Goal: Task Accomplishment & Management: Complete application form

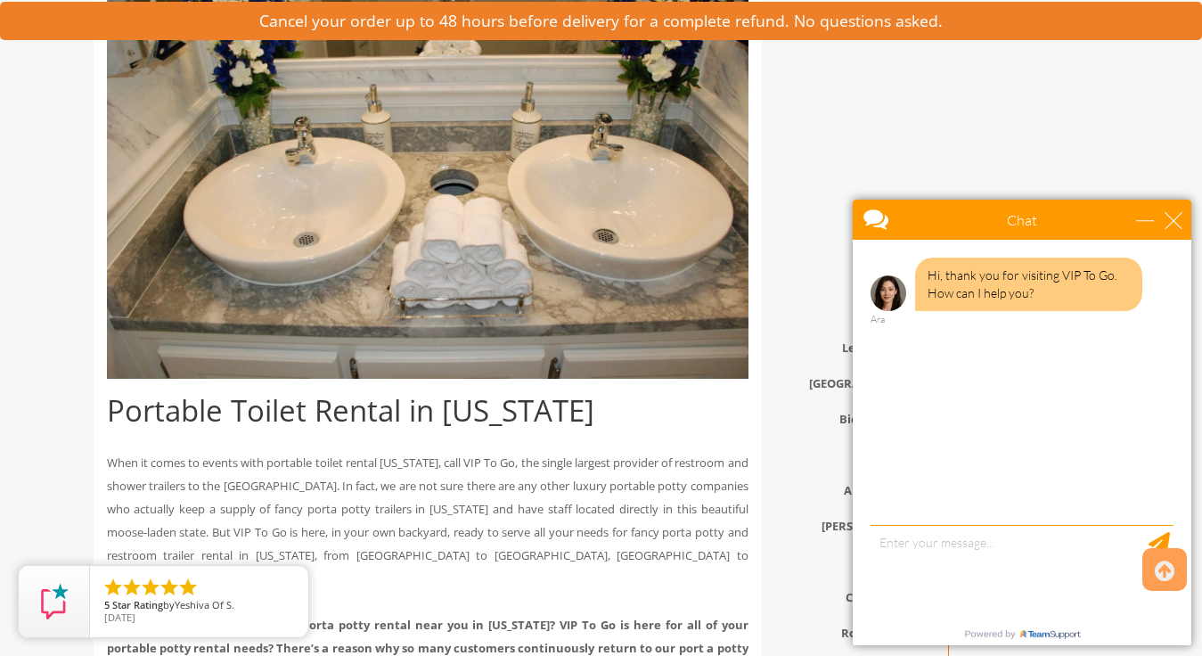
scroll to position [610, 0]
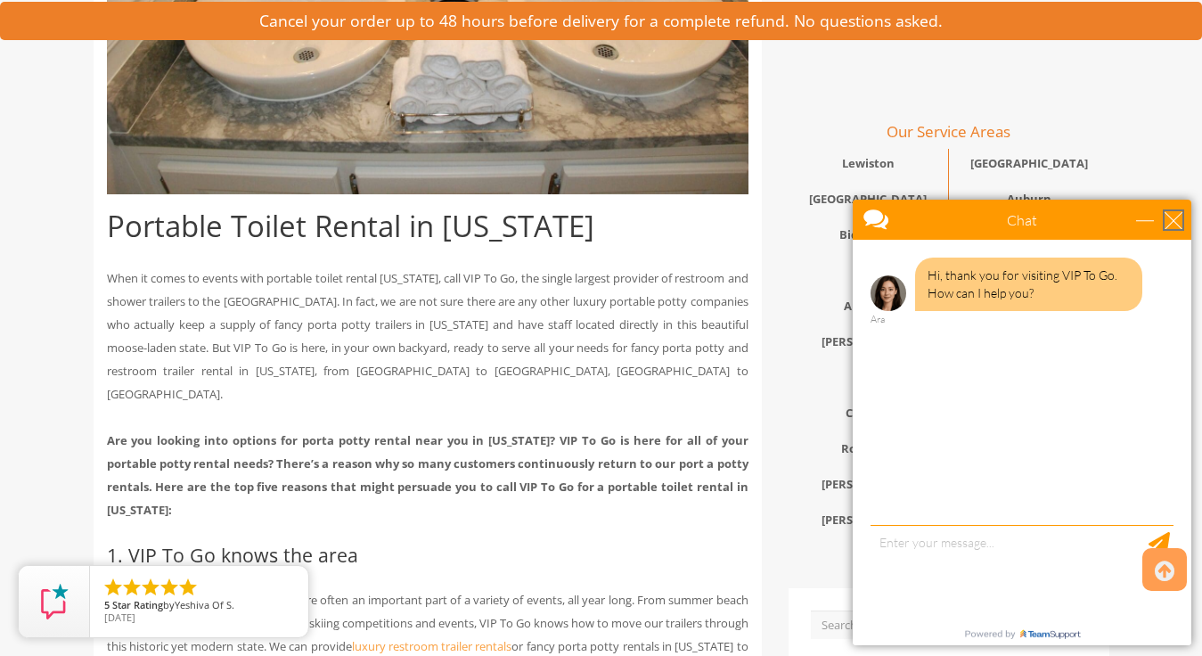
click at [1179, 216] on div "close" at bounding box center [1173, 220] width 18 height 18
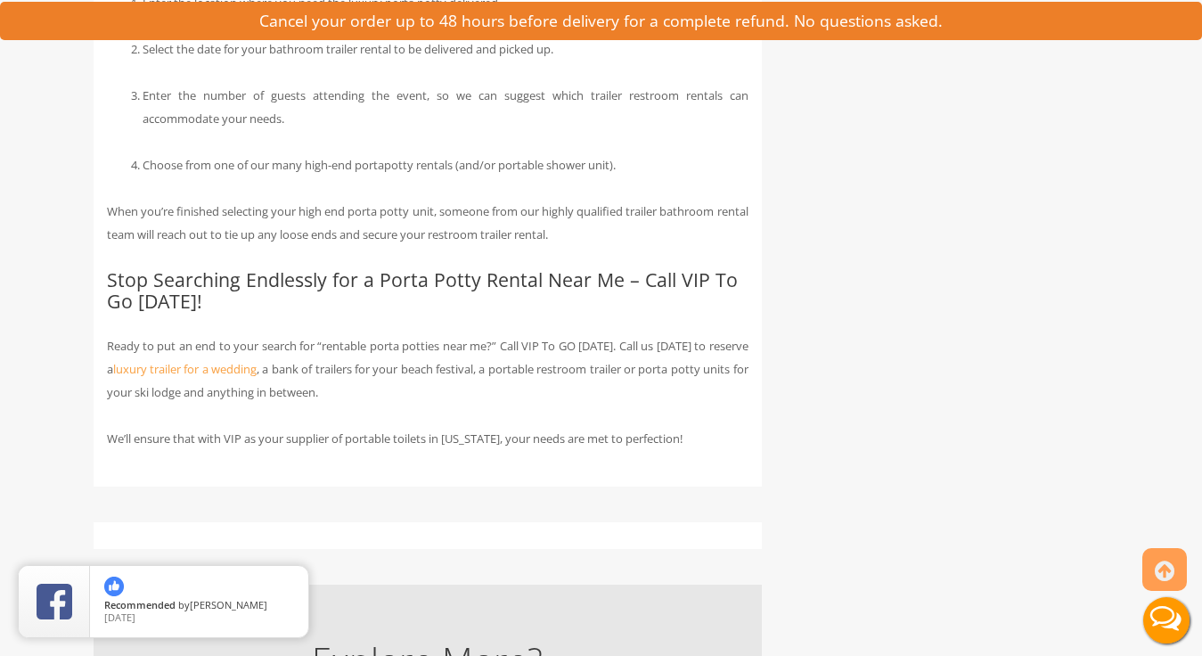
scroll to position [2522, 0]
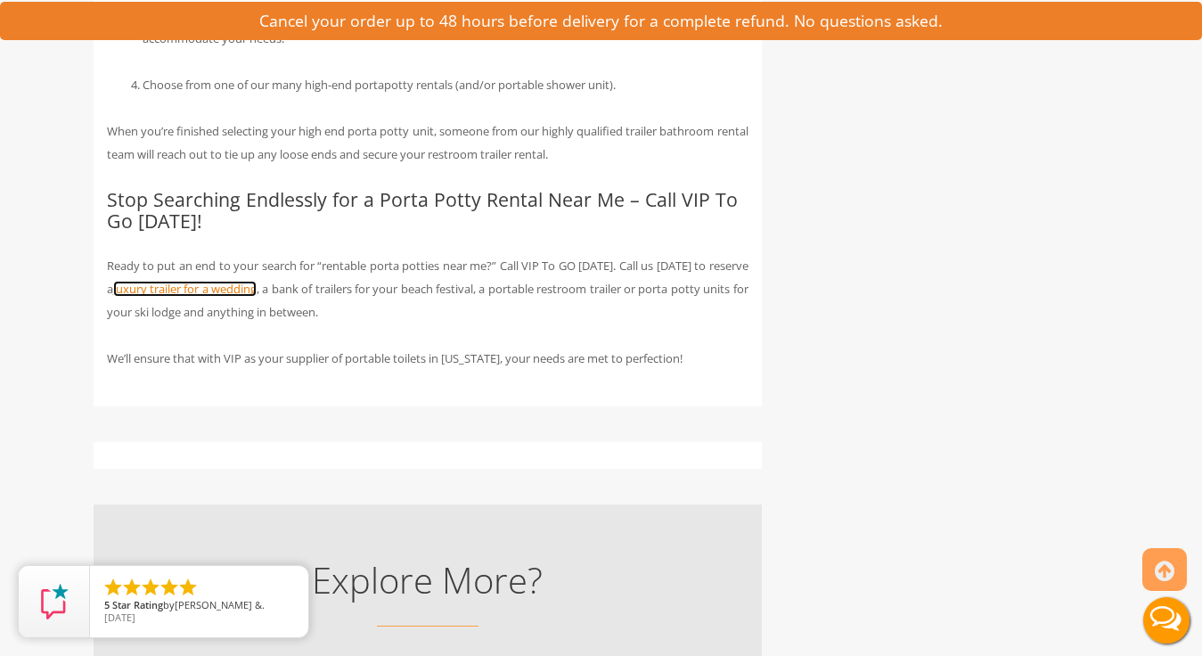
click at [192, 281] on link "luxury trailer for a wedding" at bounding box center [185, 289] width 144 height 16
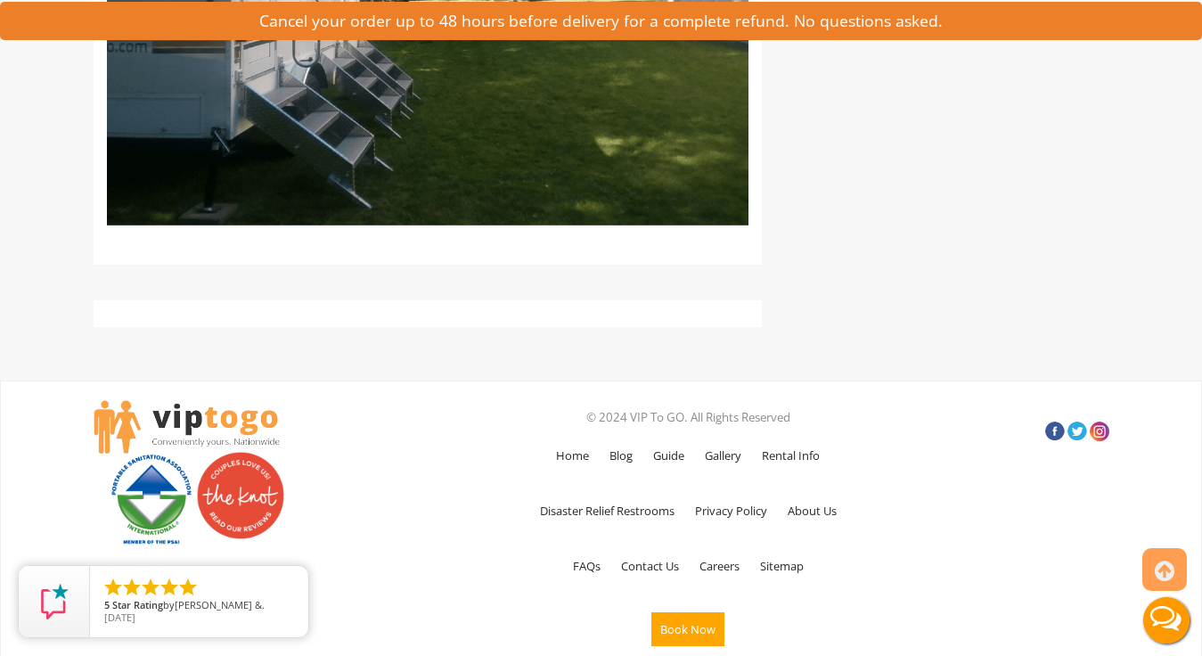
scroll to position [6970, 0]
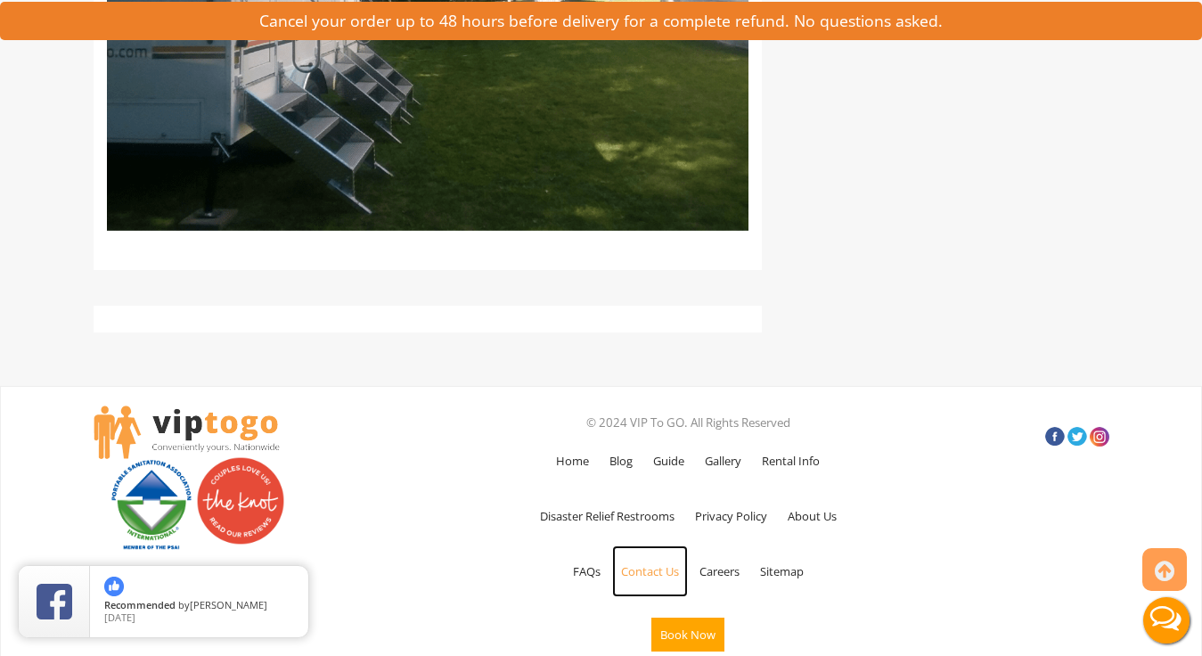
click at [643, 597] on link "Contact Us" at bounding box center [650, 571] width 76 height 52
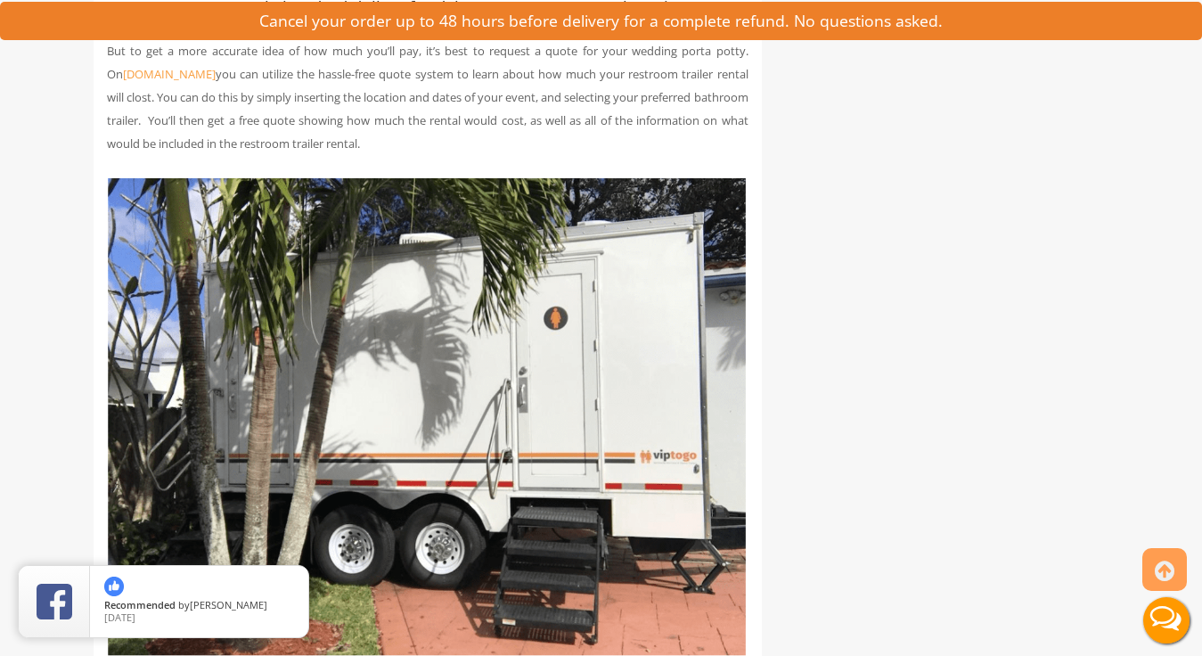
scroll to position [4943, 0]
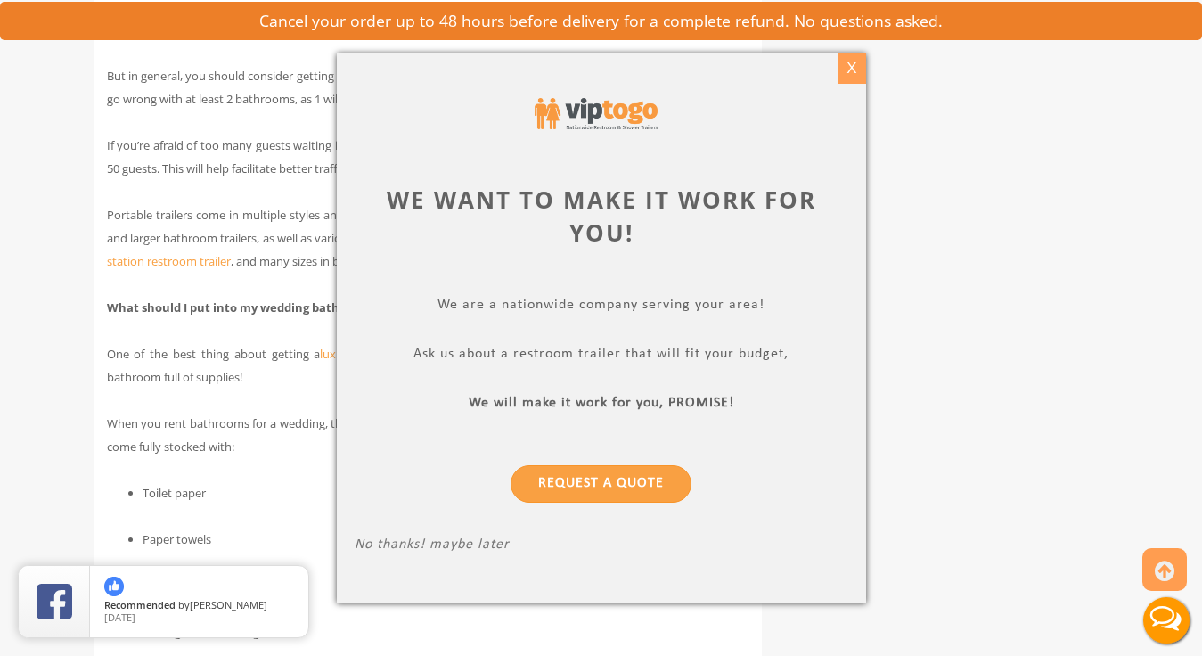
click at [842, 77] on div "X" at bounding box center [851, 68] width 28 height 30
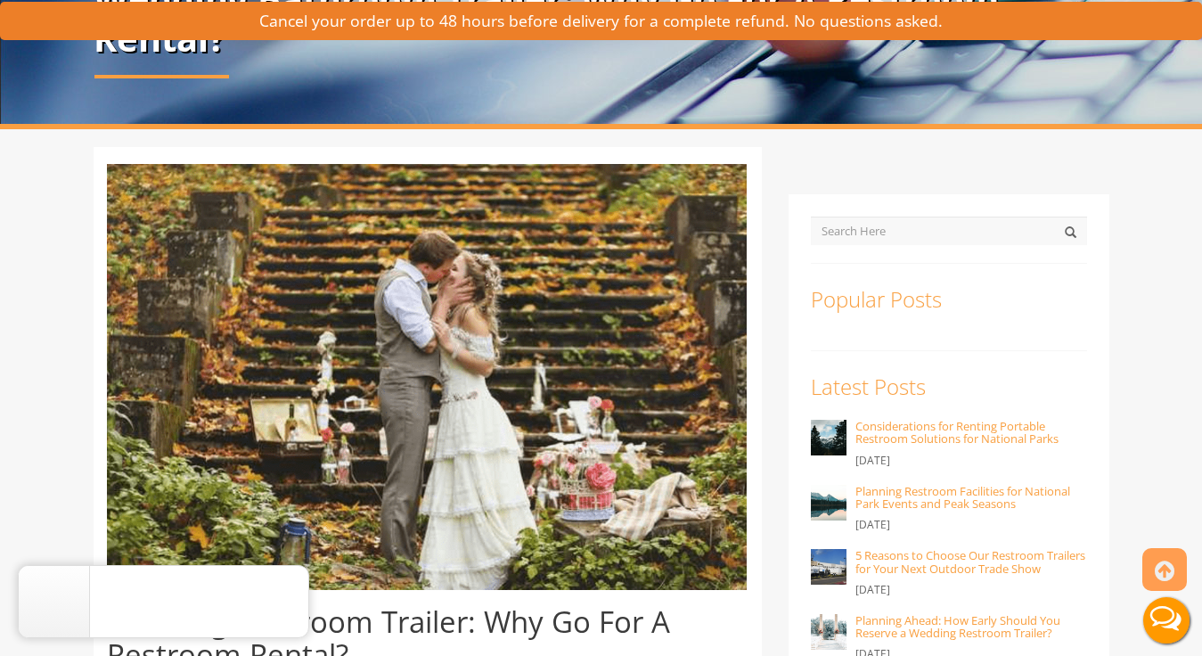
scroll to position [0, 0]
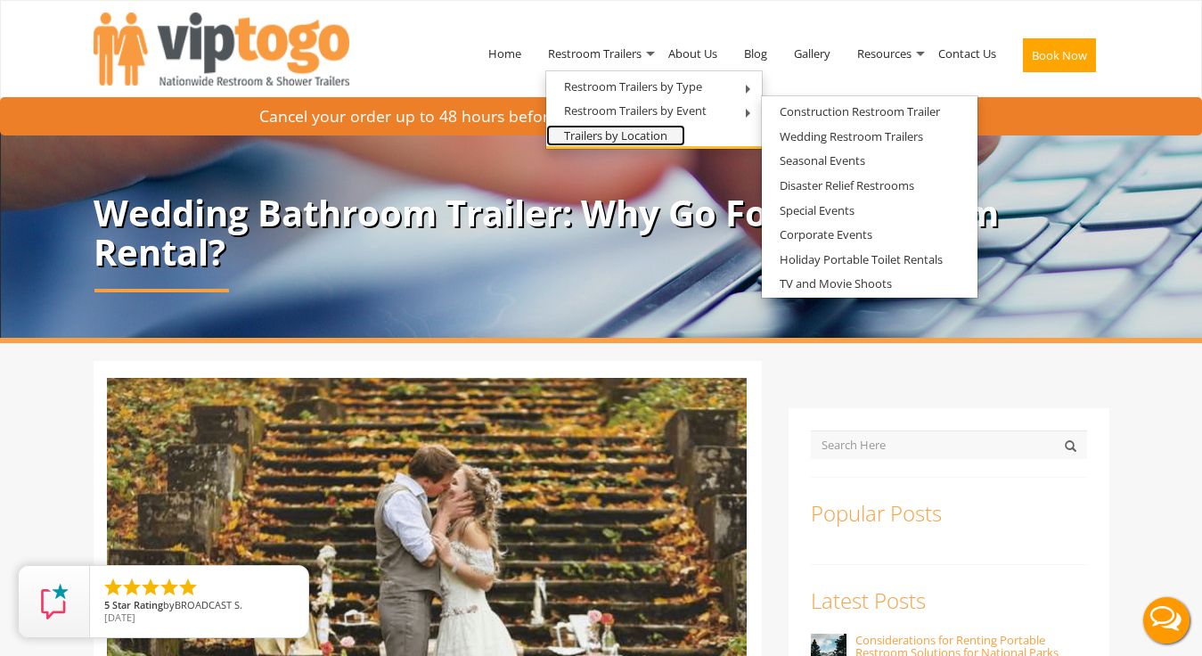
click at [586, 134] on link "Trailers by Location" at bounding box center [615, 136] width 139 height 22
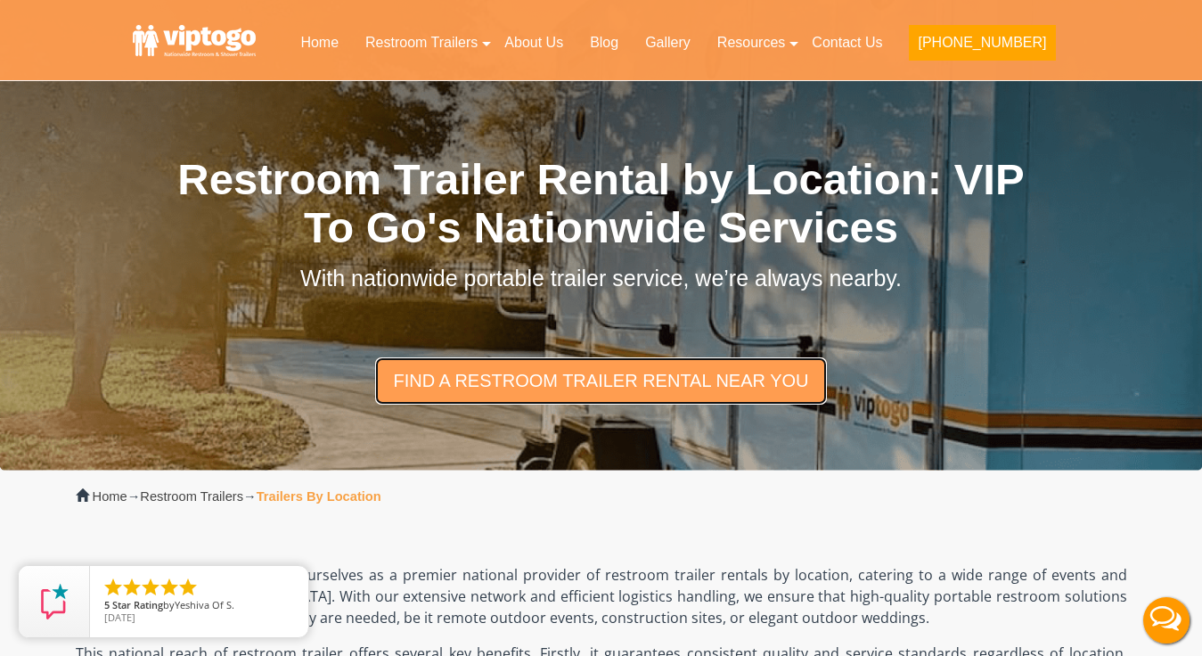
click at [663, 389] on link "find a restroom trailer rental near you" at bounding box center [600, 380] width 451 height 46
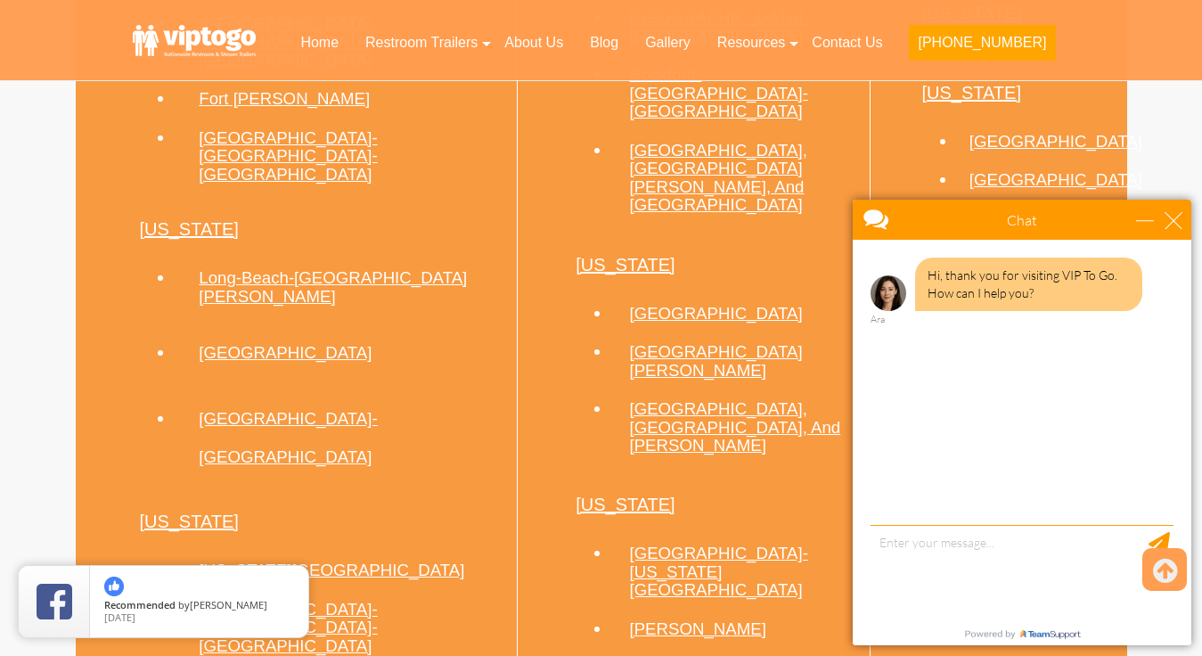
scroll to position [1812, 0]
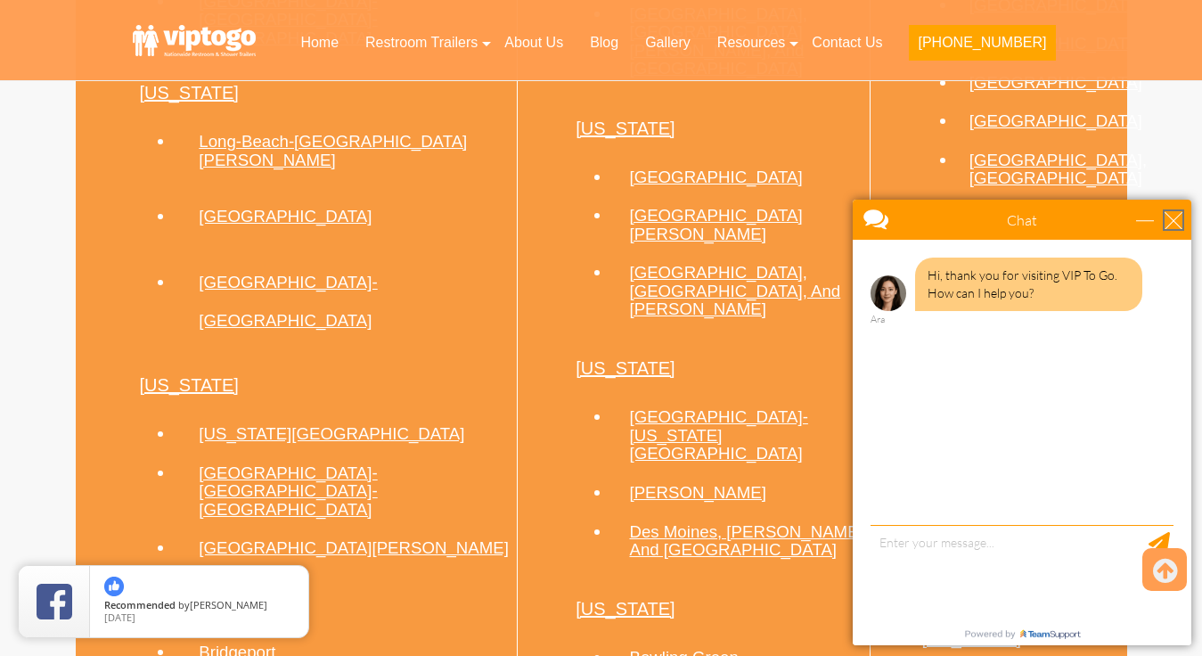
click at [1172, 213] on div "close" at bounding box center [1173, 220] width 18 height 18
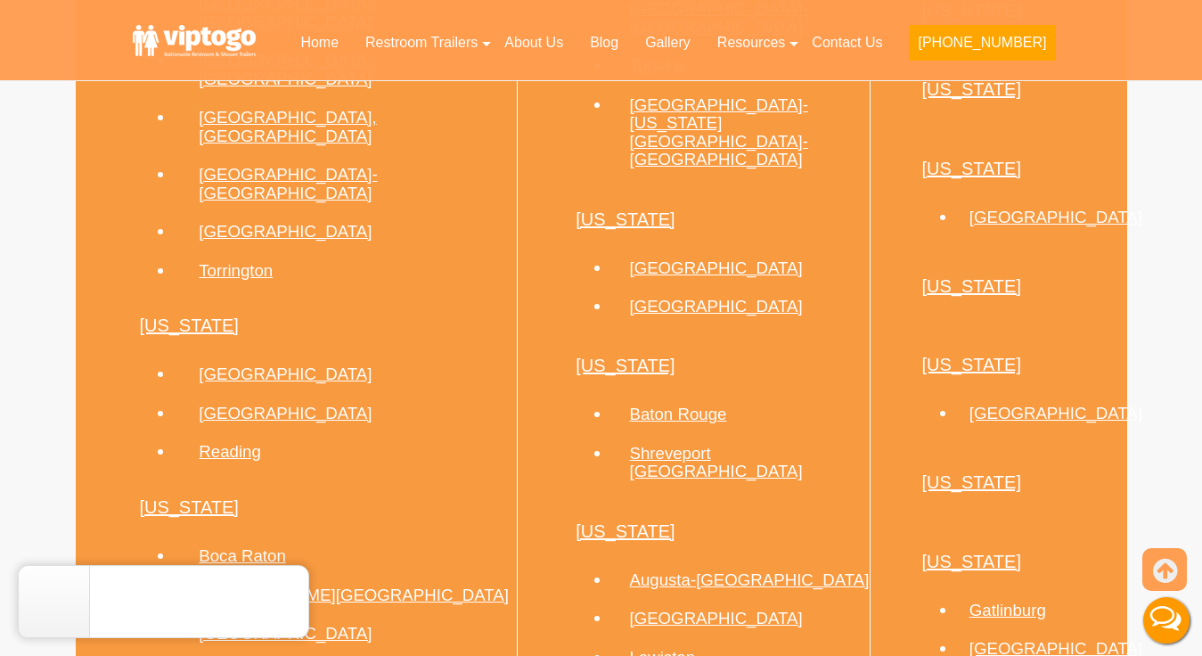
scroll to position [2497, 0]
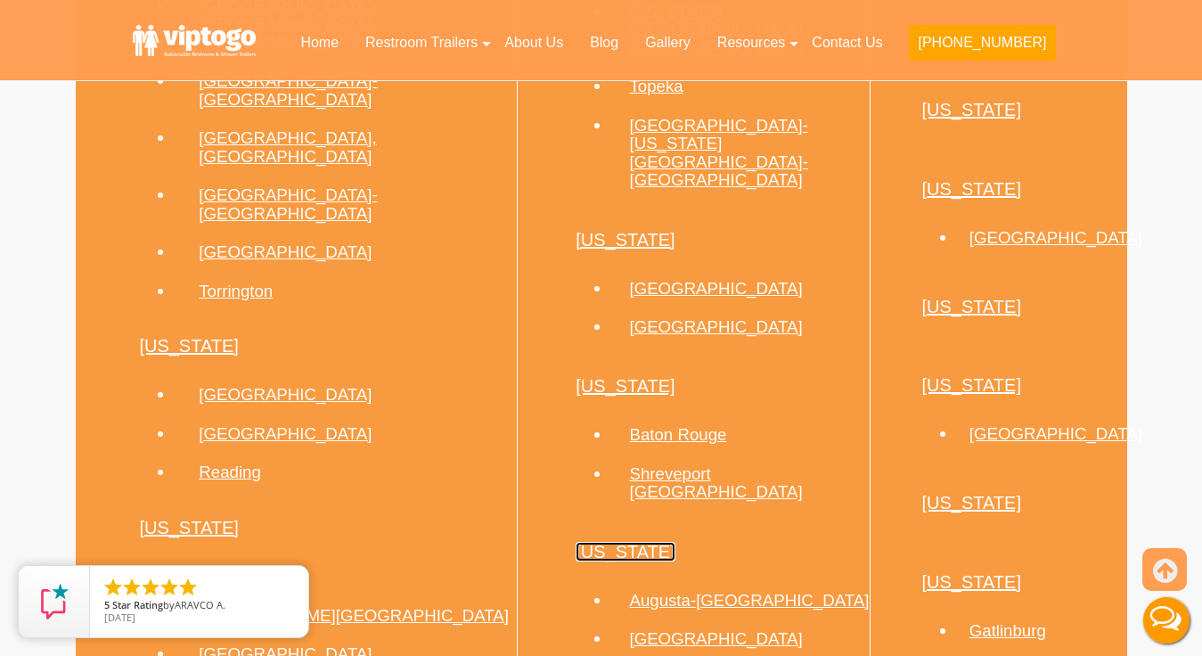
click at [575, 542] on link "Maine" at bounding box center [625, 552] width 100 height 20
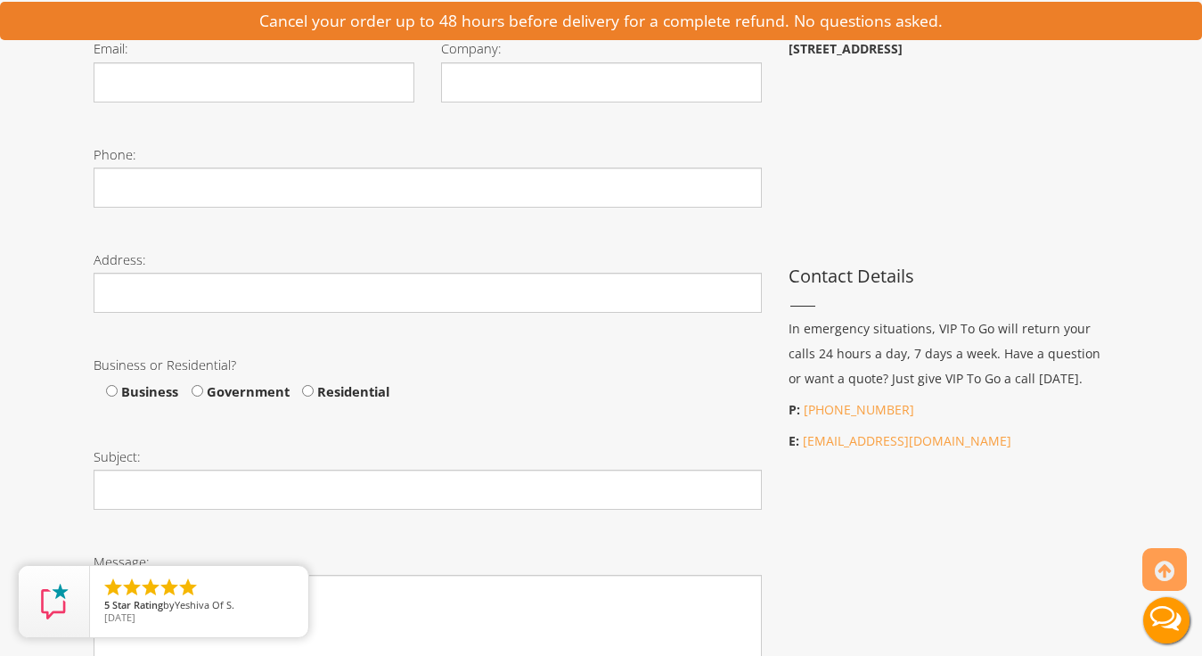
scroll to position [666, 0]
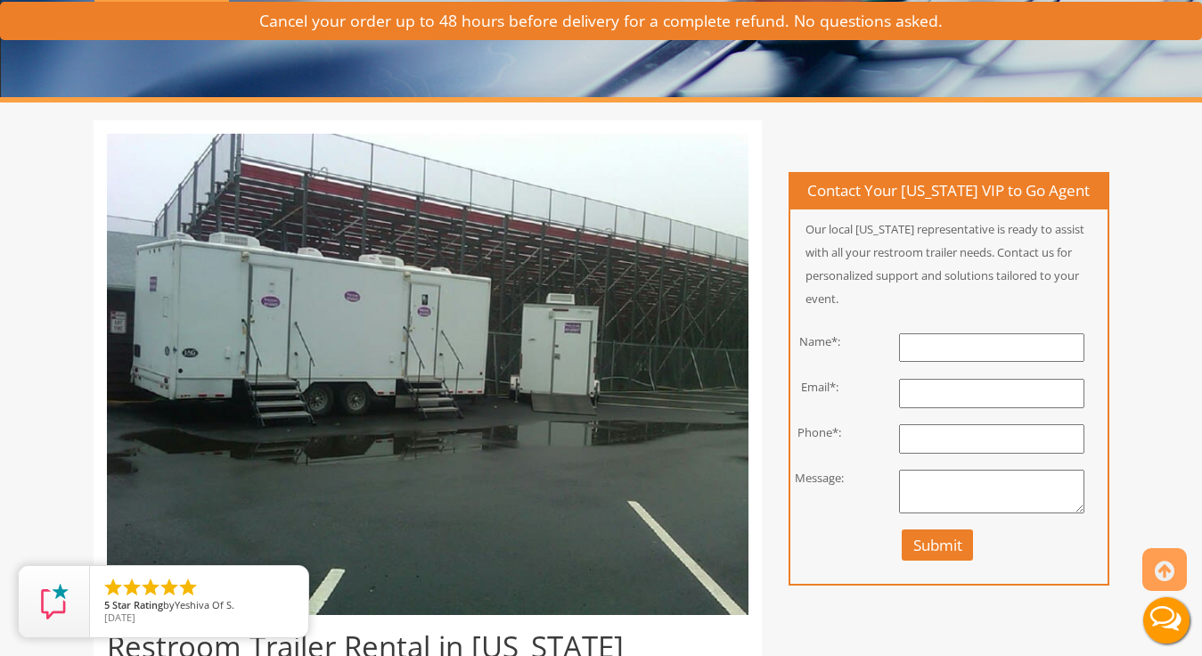
scroll to position [255, 0]
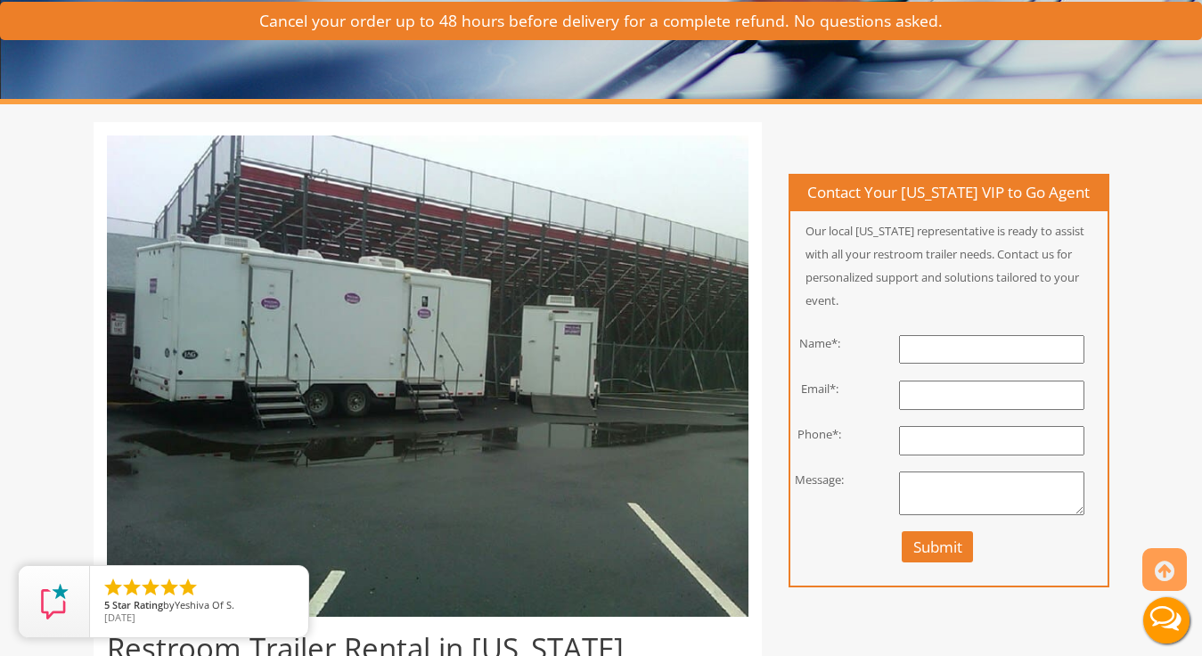
click at [919, 355] on input "text" at bounding box center [991, 349] width 185 height 29
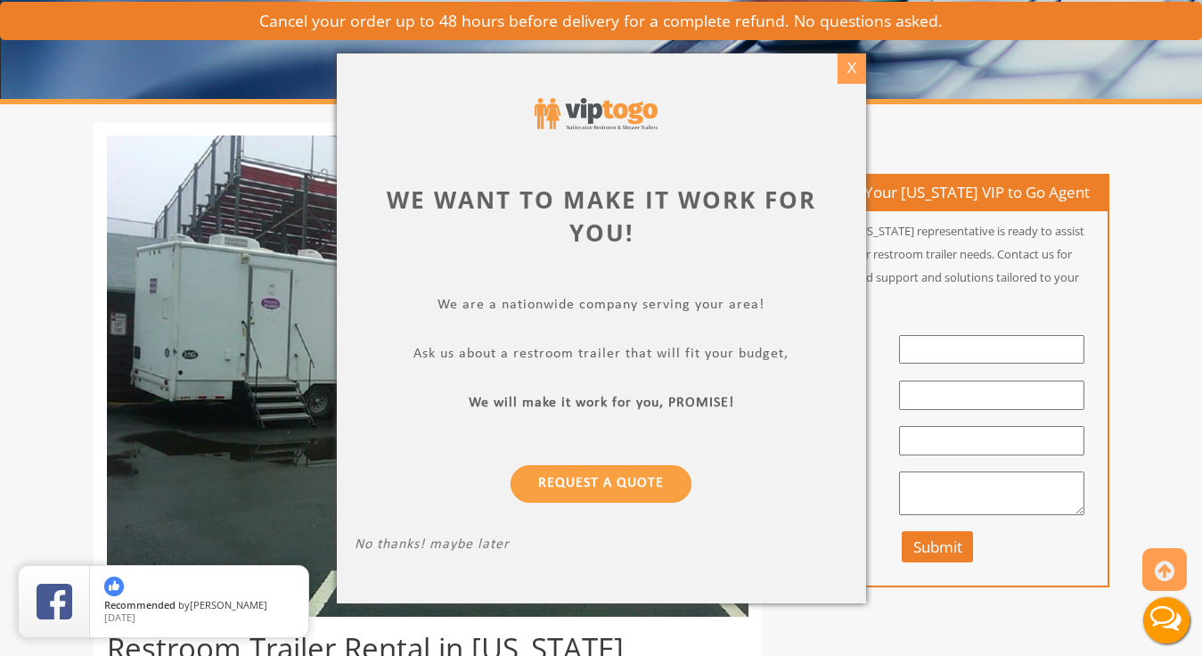
click at [840, 73] on div "X" at bounding box center [851, 68] width 28 height 30
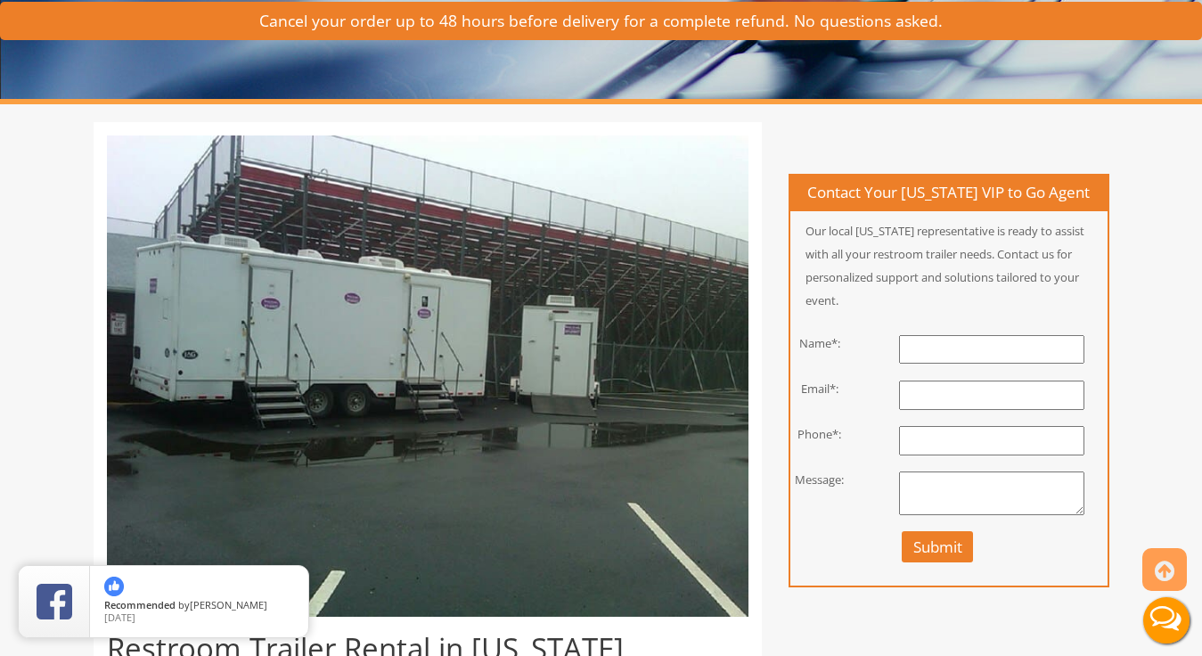
click at [918, 347] on input "text" at bounding box center [991, 349] width 185 height 29
type input "Olivia Do"
type input "oliviado21@gmail.com"
type input "4152724959"
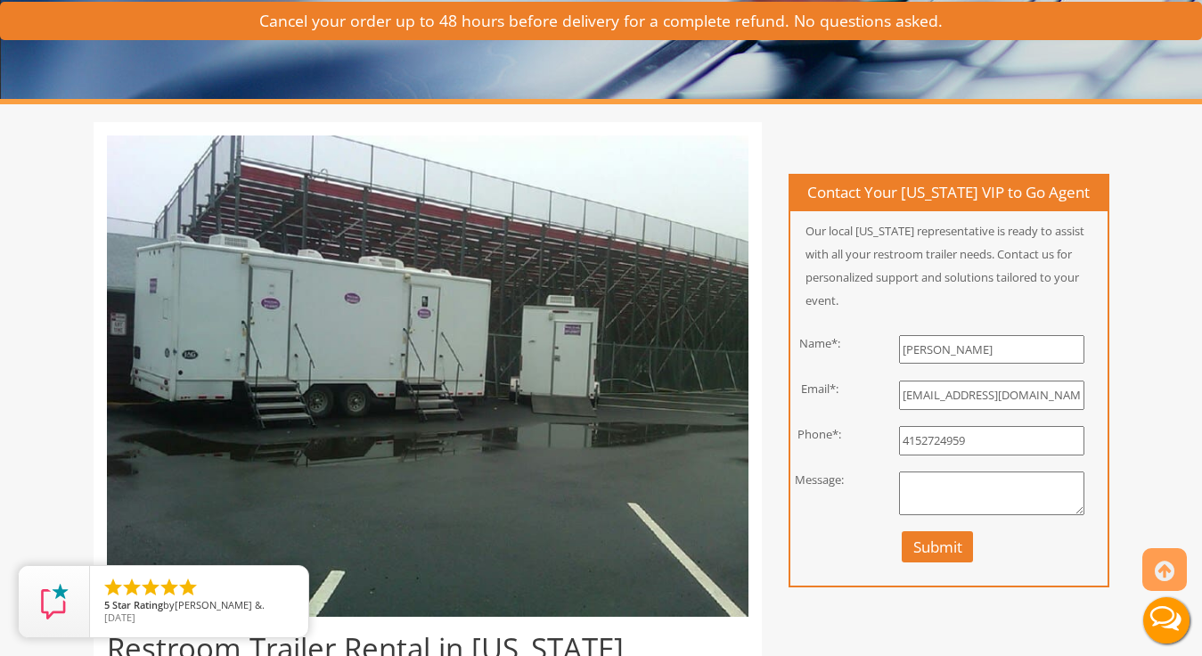
click at [942, 495] on textarea at bounding box center [991, 493] width 185 height 45
type textarea "H"
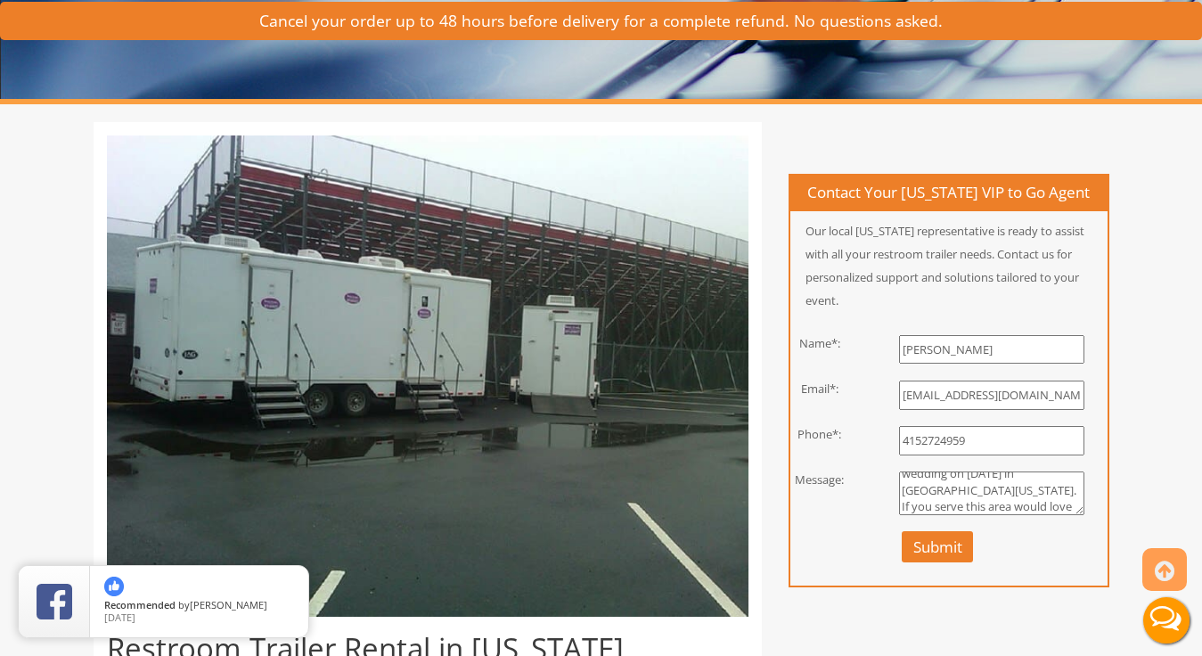
scroll to position [61, 0]
type textarea "I am looking for a two stall luxury bathroom for a backyard wedding on June 27 …"
click at [908, 539] on button "Submit" at bounding box center [938, 546] width 72 height 31
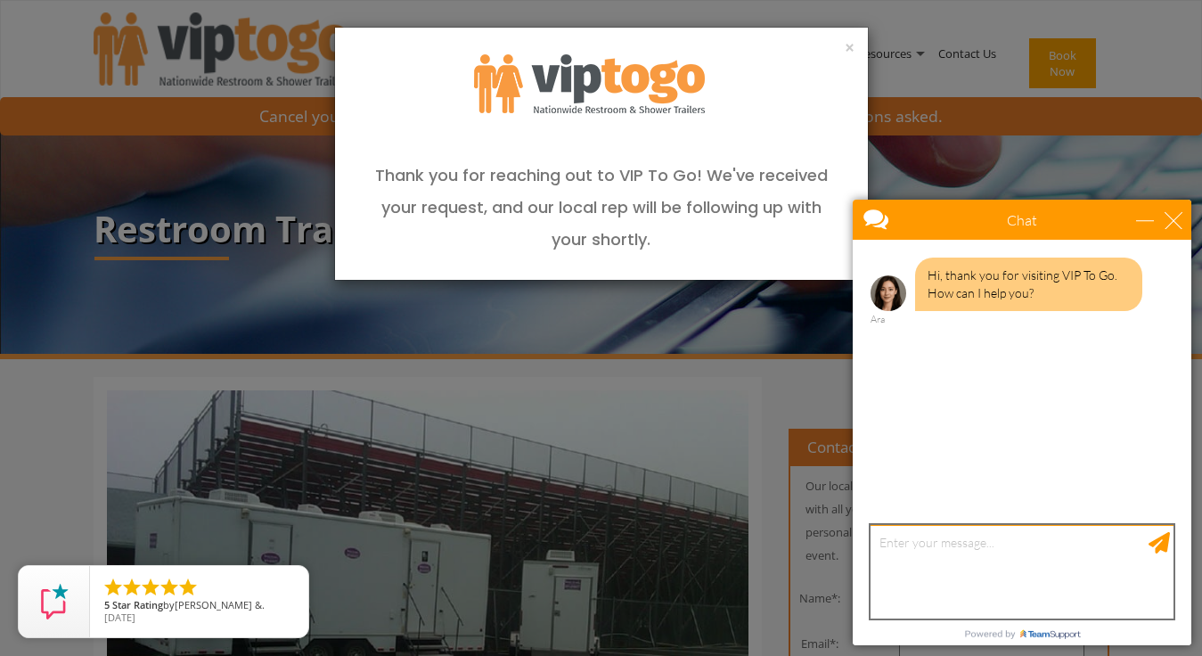
click at [922, 549] on textarea "type your message" at bounding box center [1021, 572] width 303 height 94
type textarea "can i get a quote"
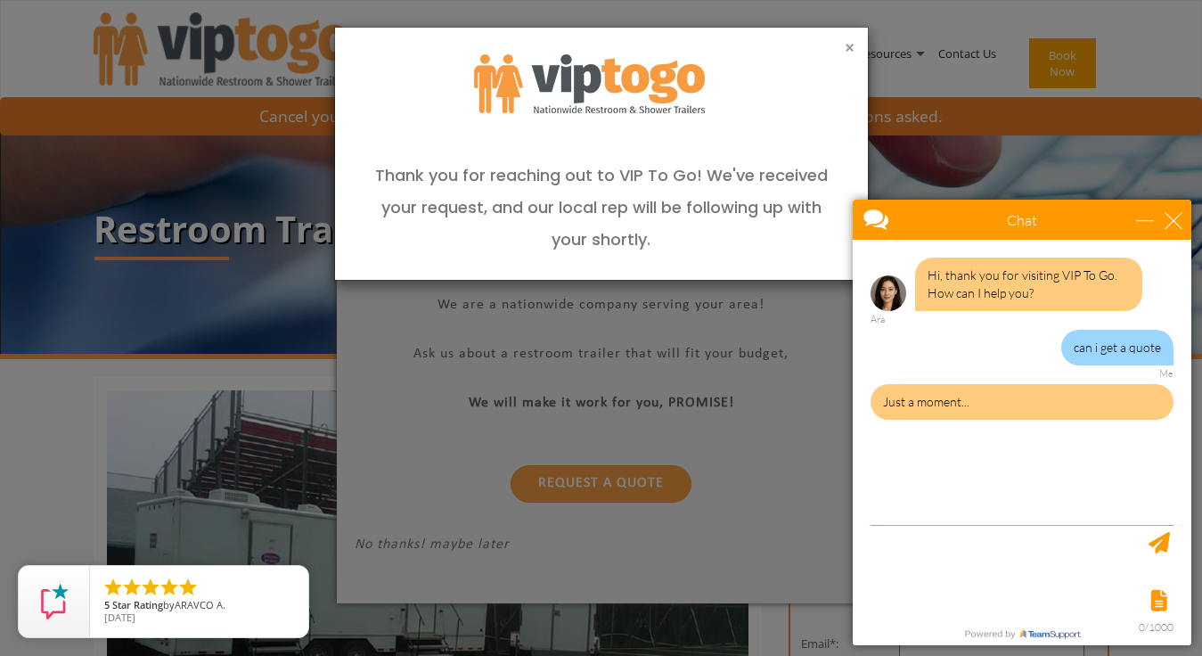
click at [847, 45] on button "×" at bounding box center [850, 48] width 10 height 18
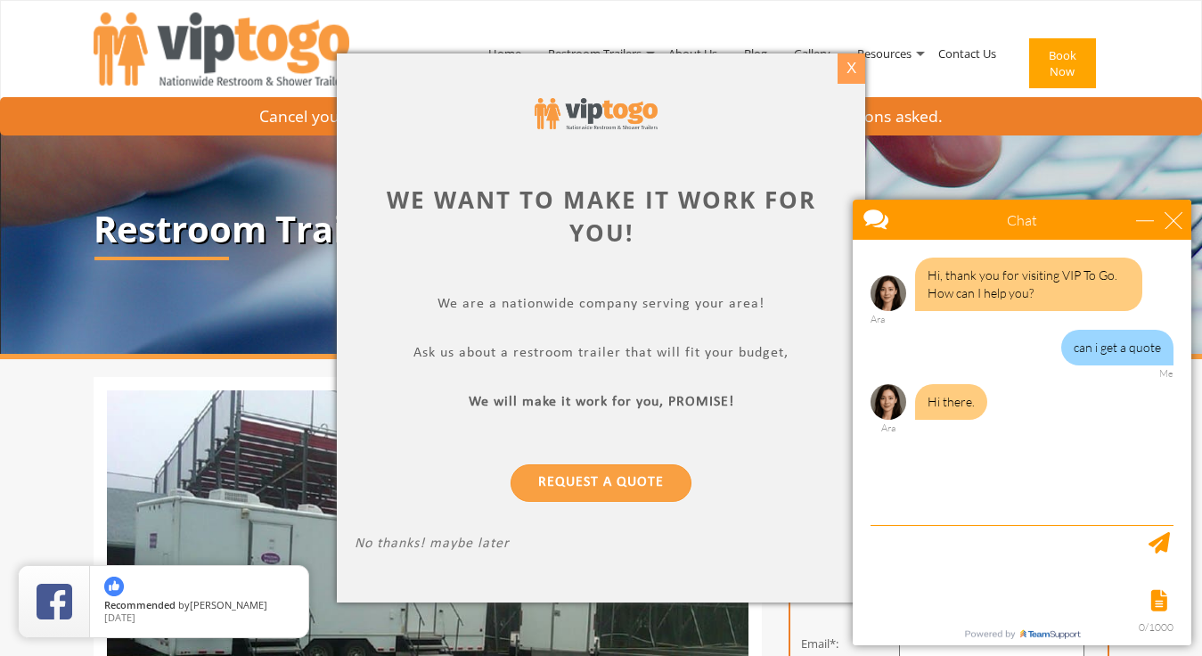
click at [852, 66] on div "X" at bounding box center [851, 68] width 28 height 30
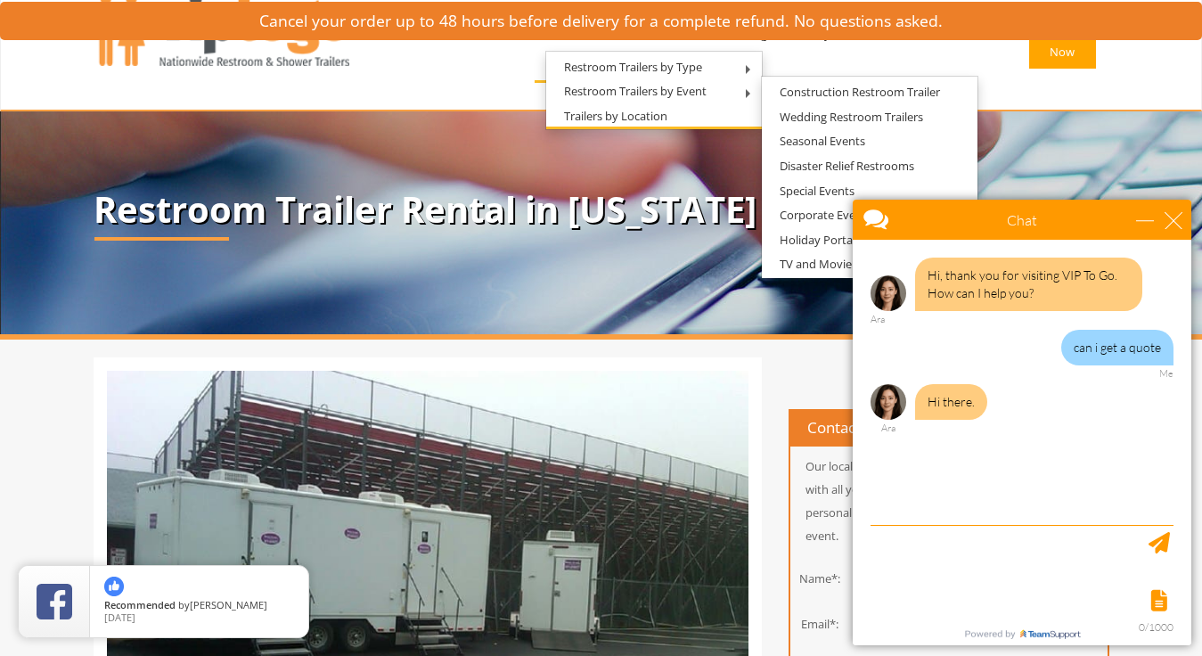
scroll to position [21, 0]
